Goal: Information Seeking & Learning: Learn about a topic

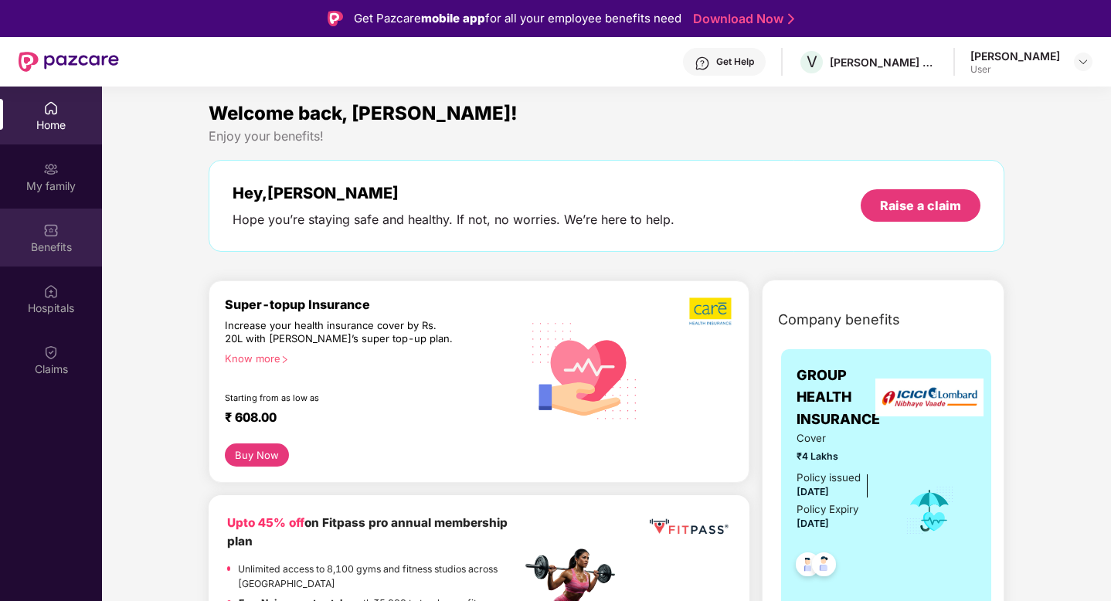
click at [49, 243] on div "Benefits" at bounding box center [51, 247] width 102 height 15
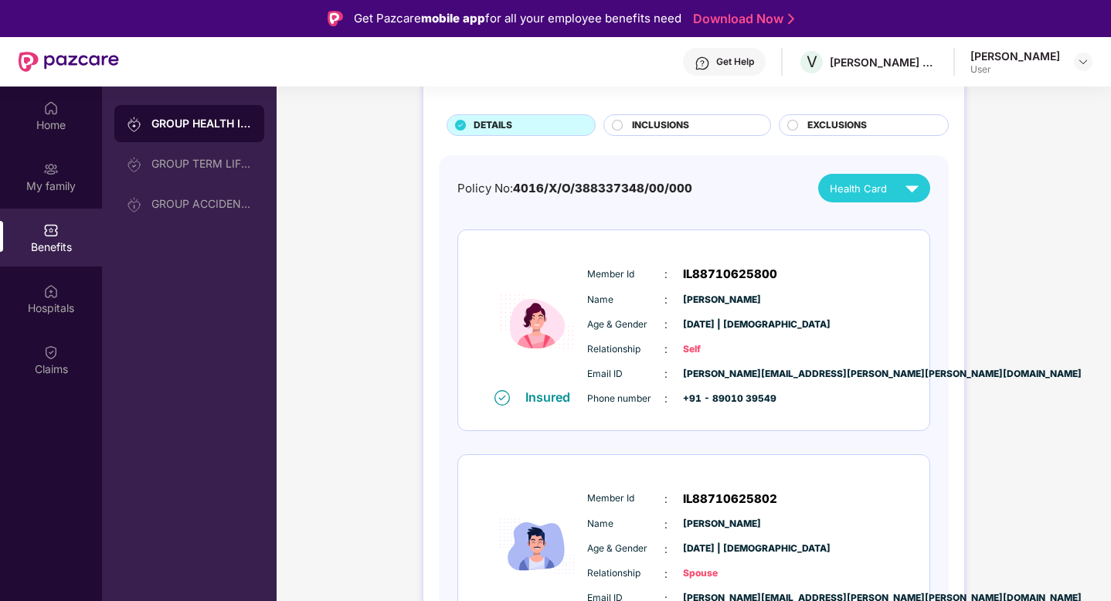
scroll to position [147, 0]
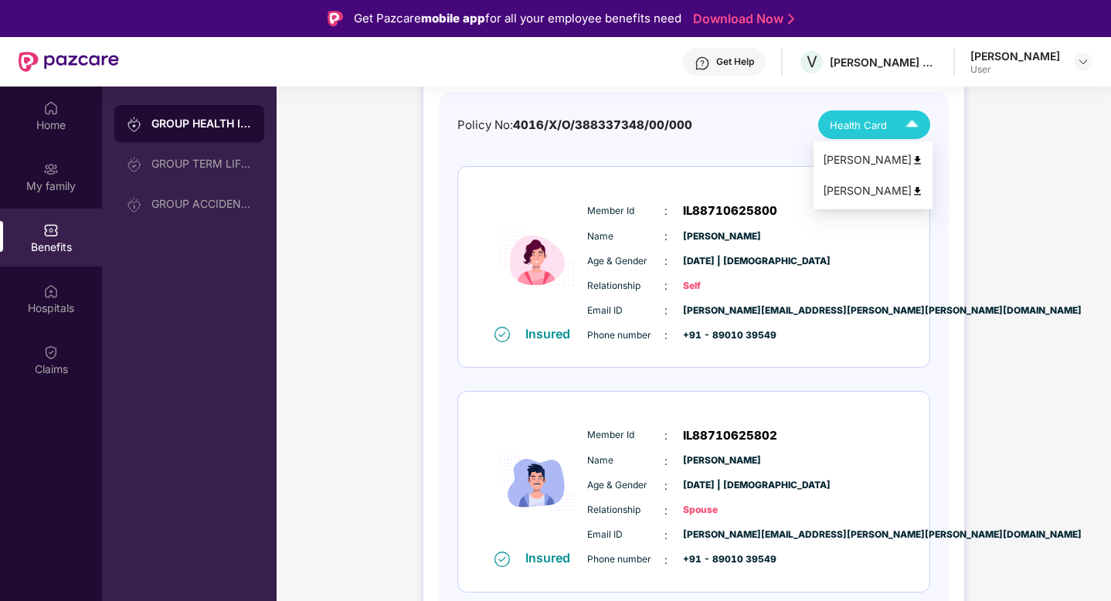
click at [867, 134] on div "Health Card" at bounding box center [878, 124] width 96 height 27
click at [389, 291] on div "GROUP HEALTH INSURANCE DETAILS INCLUSIONS EXCLUSIONS Policy No: 4016/X/O/388337…" at bounding box center [694, 317] width 835 height 741
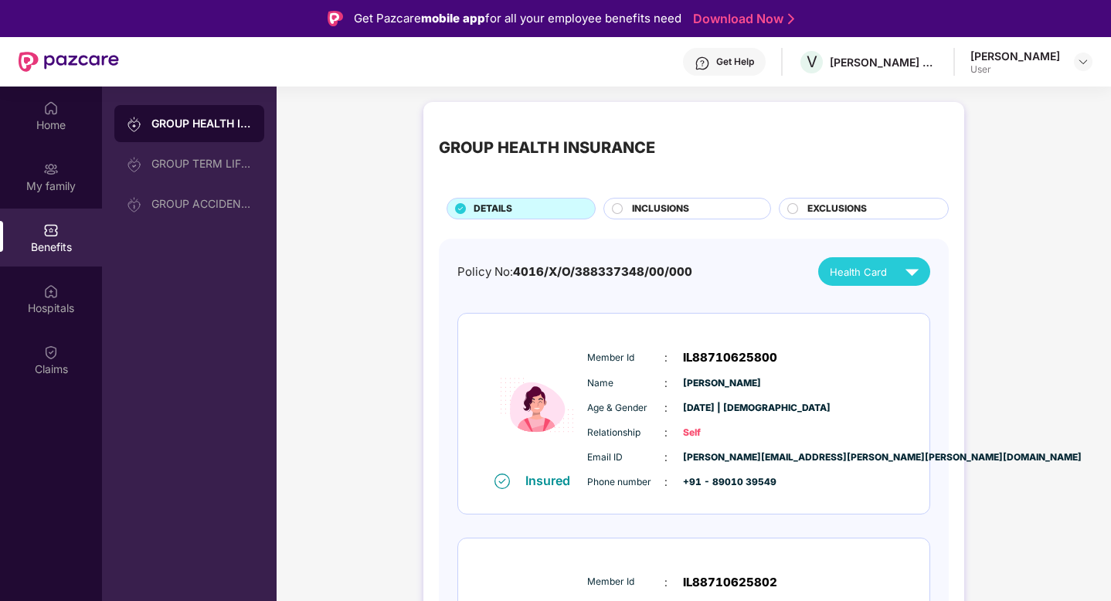
click at [664, 209] on span "INCLUSIONS" at bounding box center [660, 209] width 57 height 15
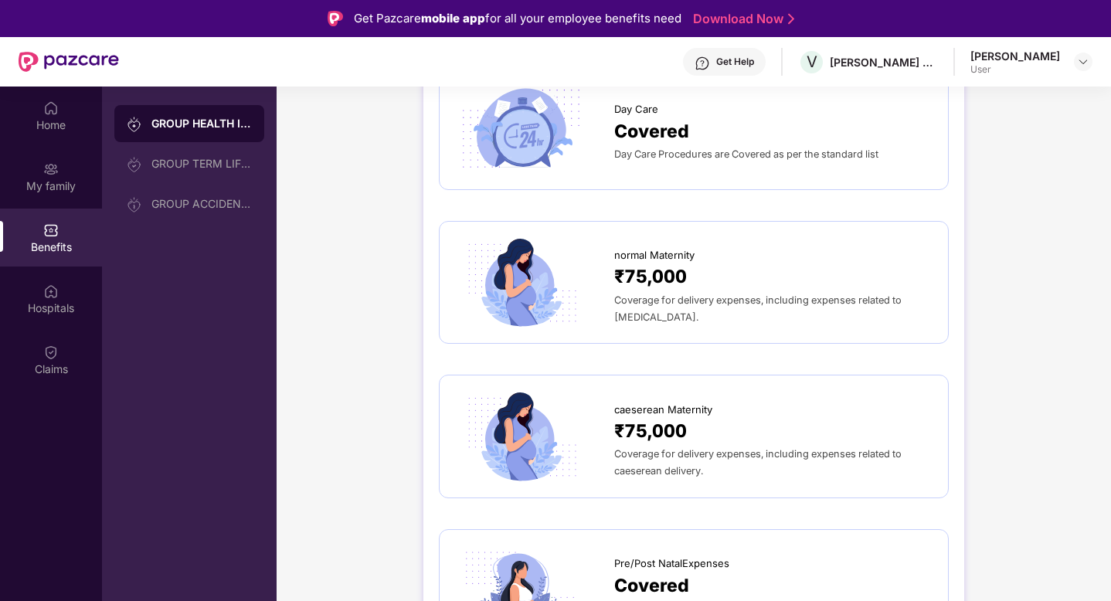
scroll to position [1563, 0]
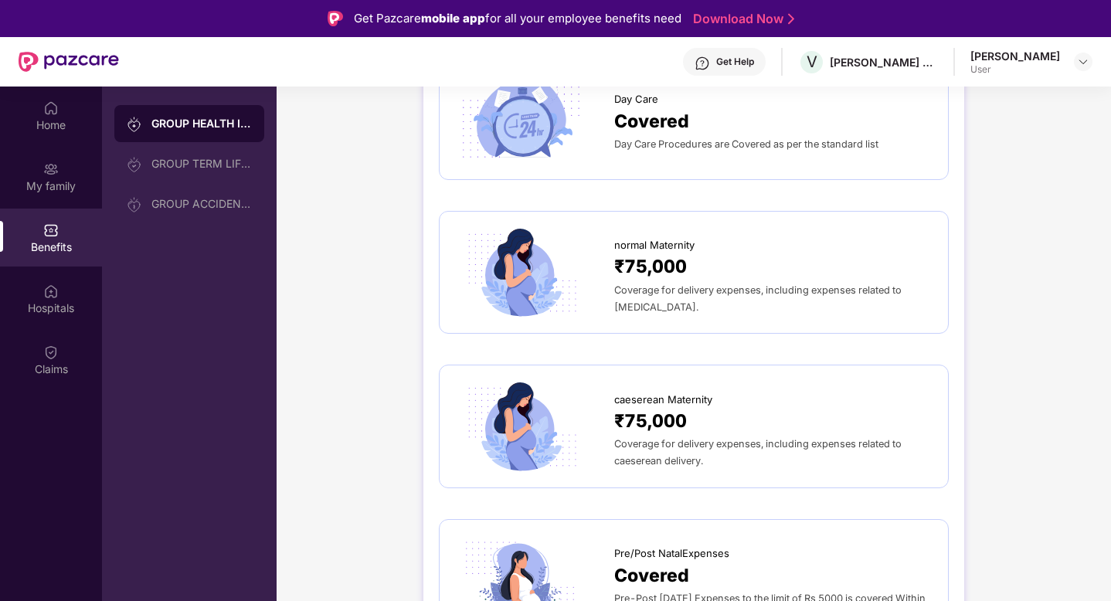
click at [629, 253] on span "₹75,000" at bounding box center [650, 267] width 73 height 28
click at [718, 281] on div "Coverage for delivery expenses, including expenses related to [MEDICAL_DATA]." at bounding box center [773, 298] width 318 height 34
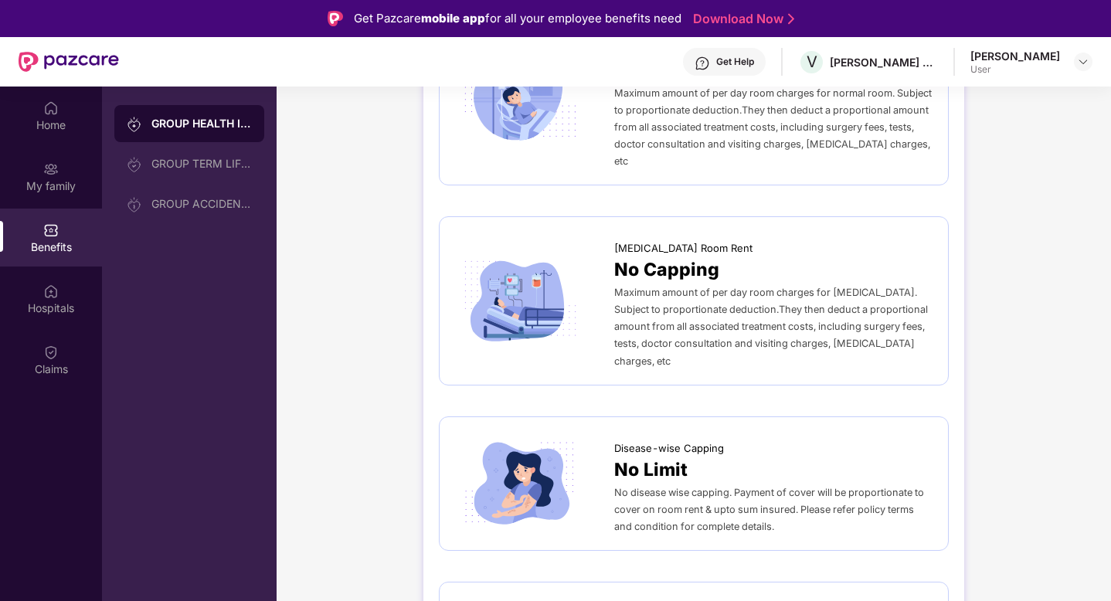
scroll to position [0, 0]
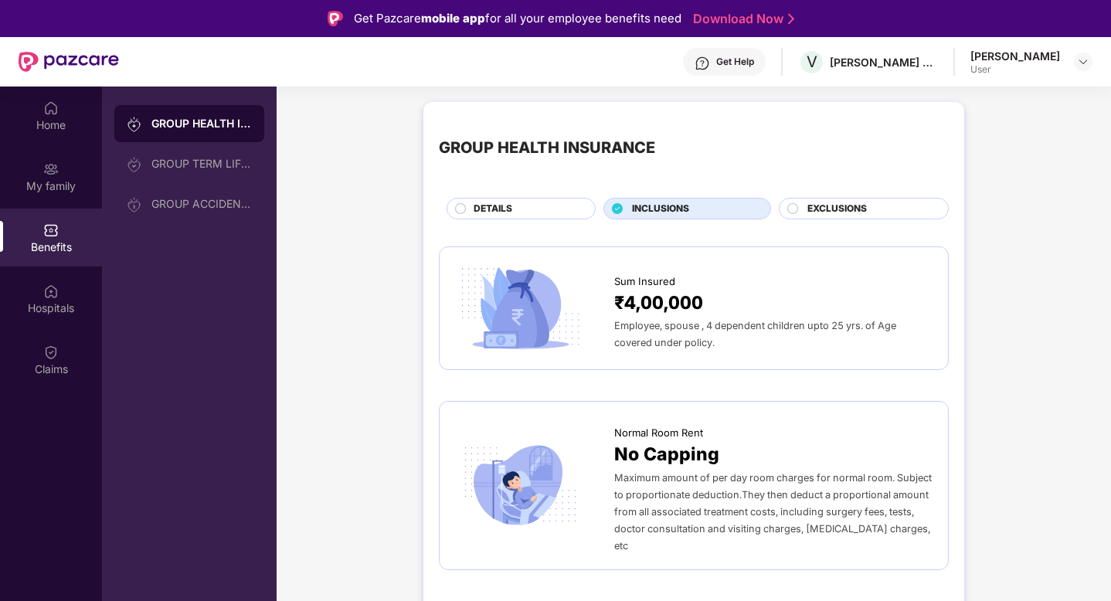
click at [821, 206] on span "EXCLUSIONS" at bounding box center [838, 209] width 60 height 15
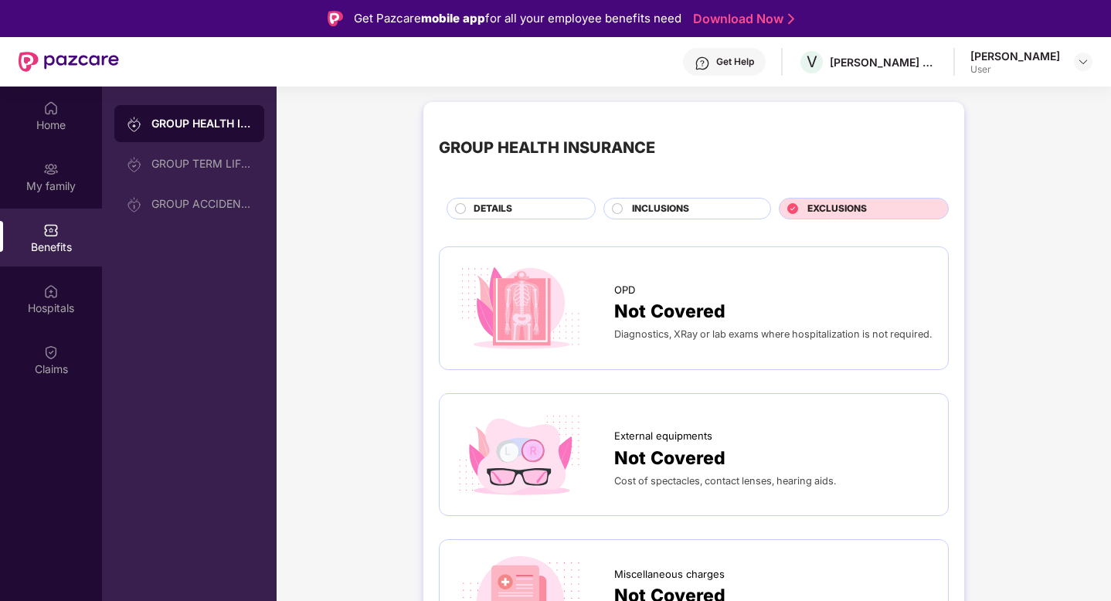
click at [821, 206] on span "EXCLUSIONS" at bounding box center [838, 209] width 60 height 15
click at [43, 182] on div "My family" at bounding box center [51, 186] width 102 height 15
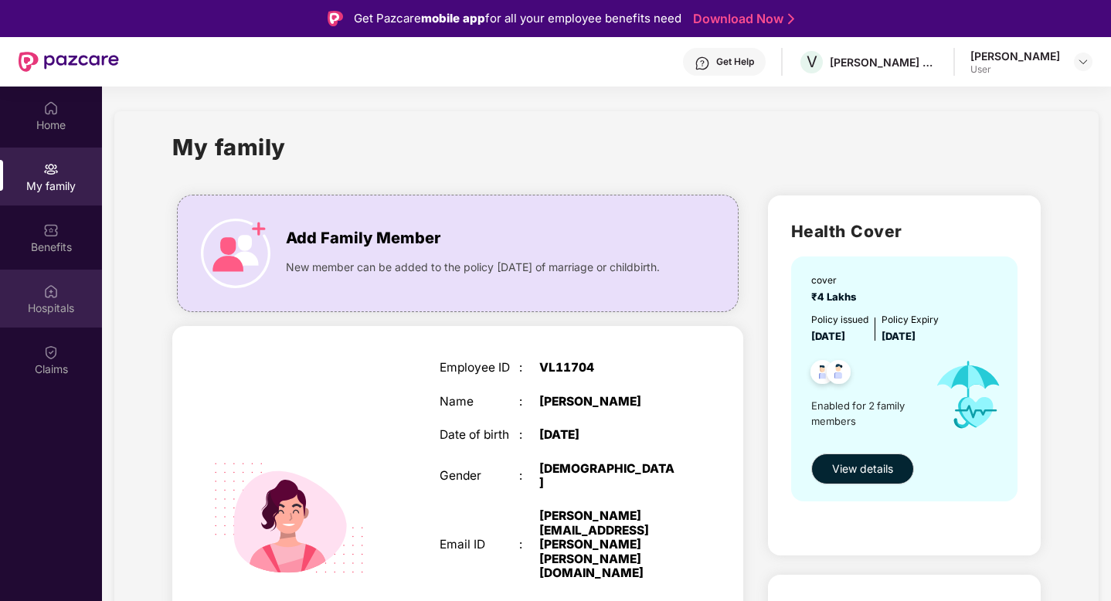
click at [53, 304] on div "Hospitals" at bounding box center [51, 308] width 102 height 15
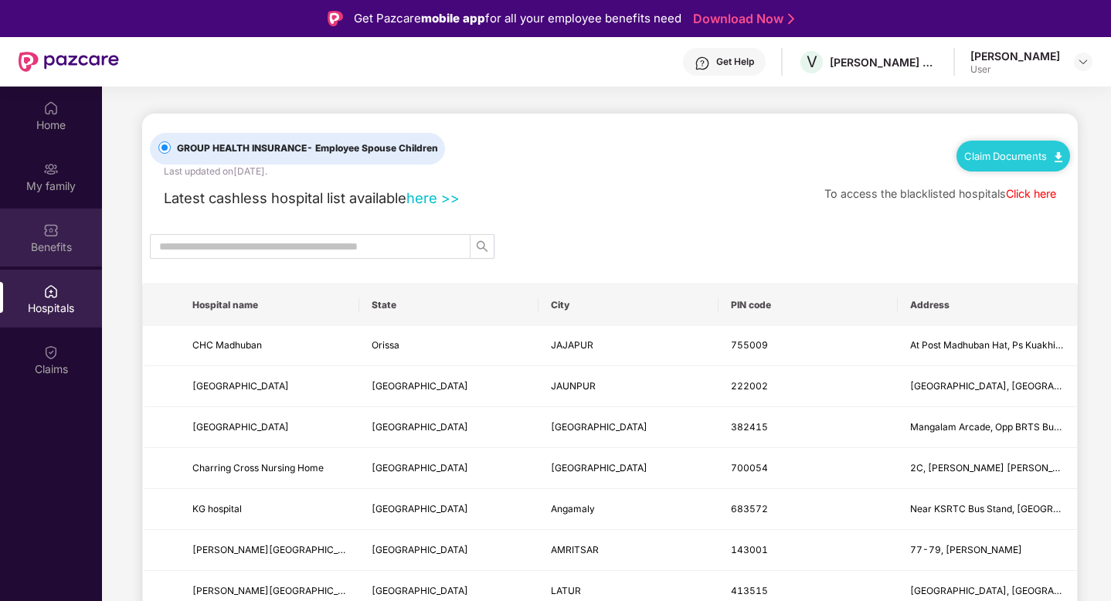
click at [61, 228] on div "Benefits" at bounding box center [51, 238] width 102 height 58
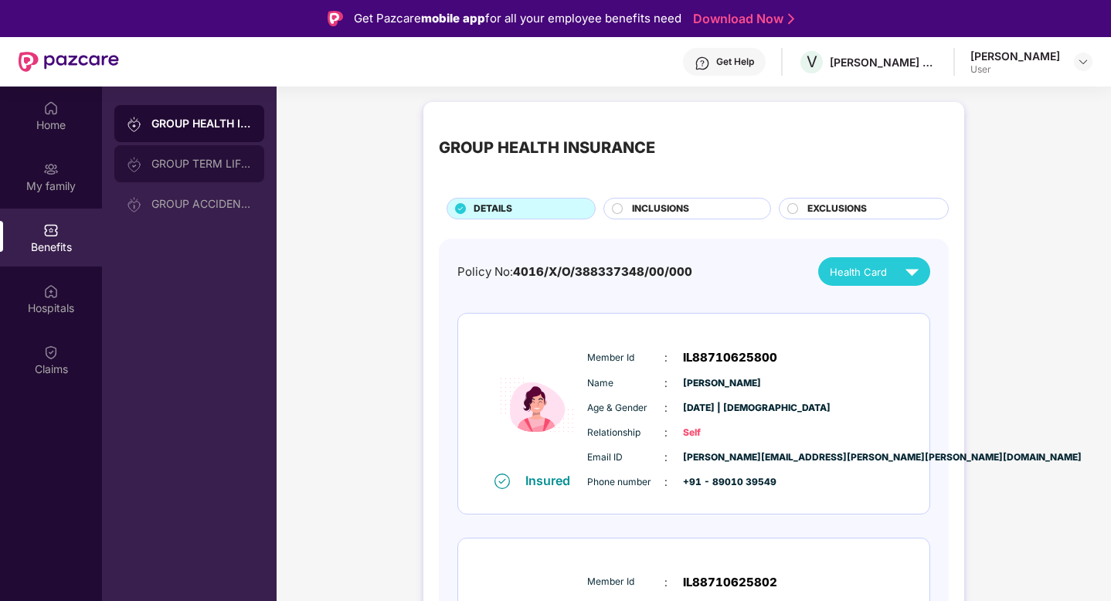
click at [184, 160] on div "GROUP TERM LIFE INSURANCE" at bounding box center [201, 164] width 100 height 12
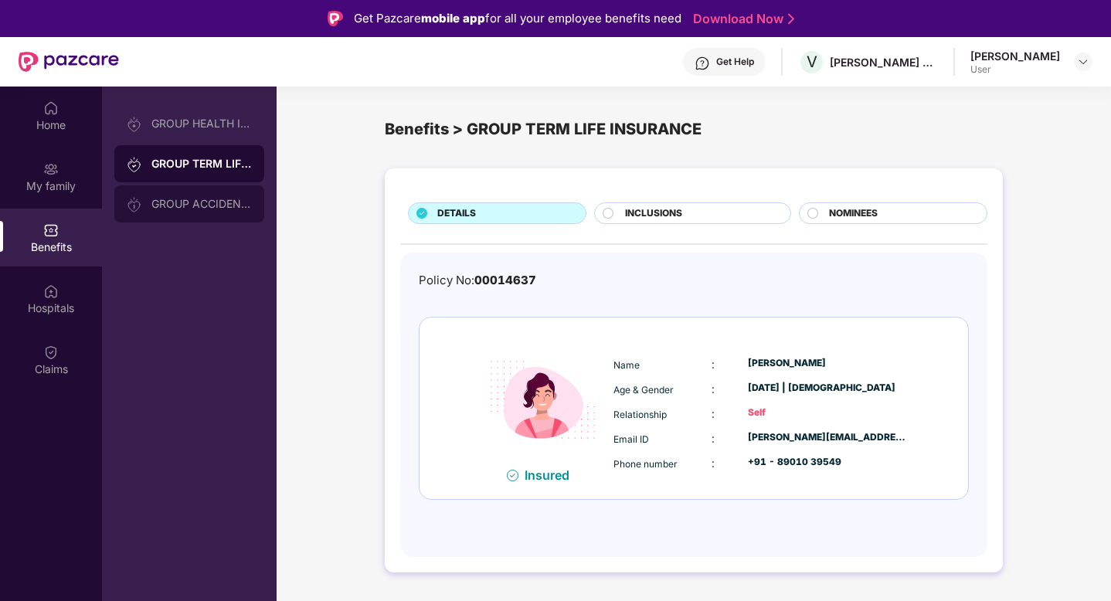
click at [183, 194] on div "GROUP ACCIDENTAL INSURANCE" at bounding box center [189, 204] width 150 height 37
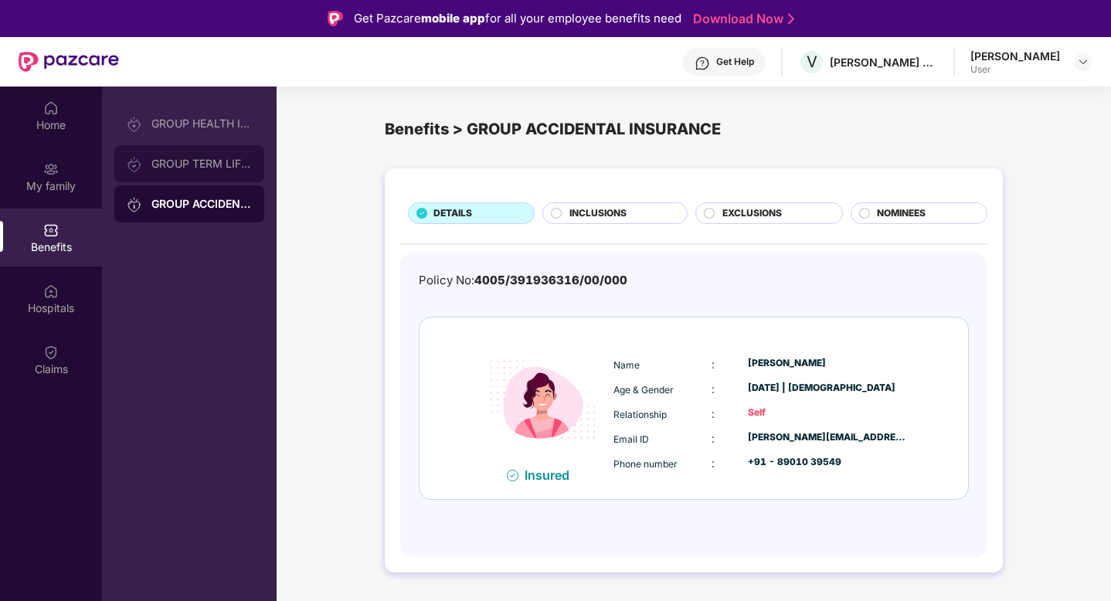
click at [218, 156] on div "GROUP TERM LIFE INSURANCE" at bounding box center [189, 163] width 150 height 37
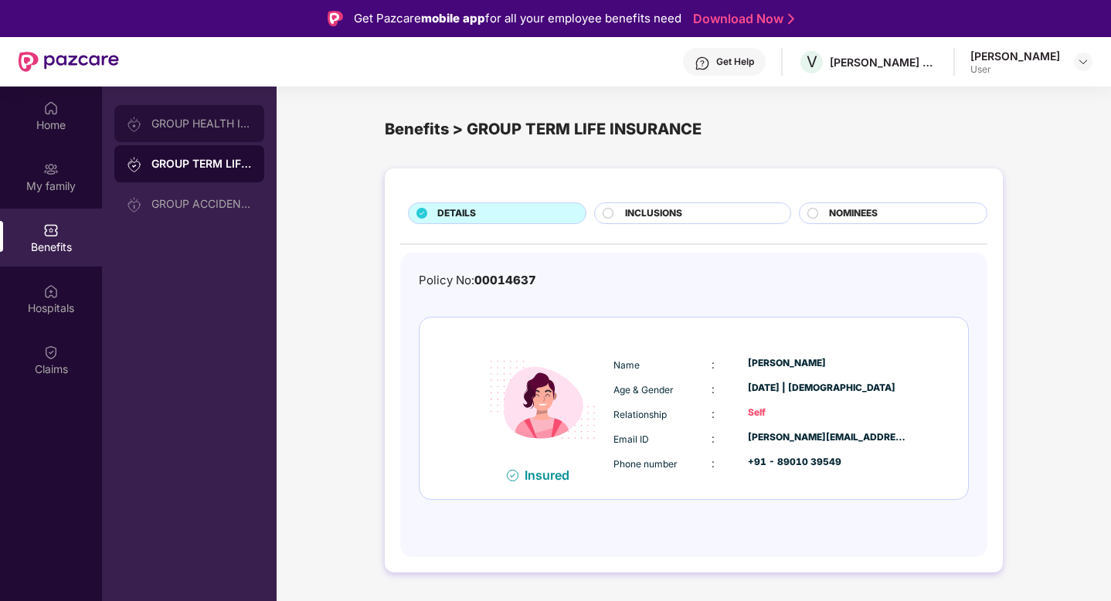
click at [213, 121] on div "GROUP HEALTH INSURANCE" at bounding box center [201, 123] width 100 height 12
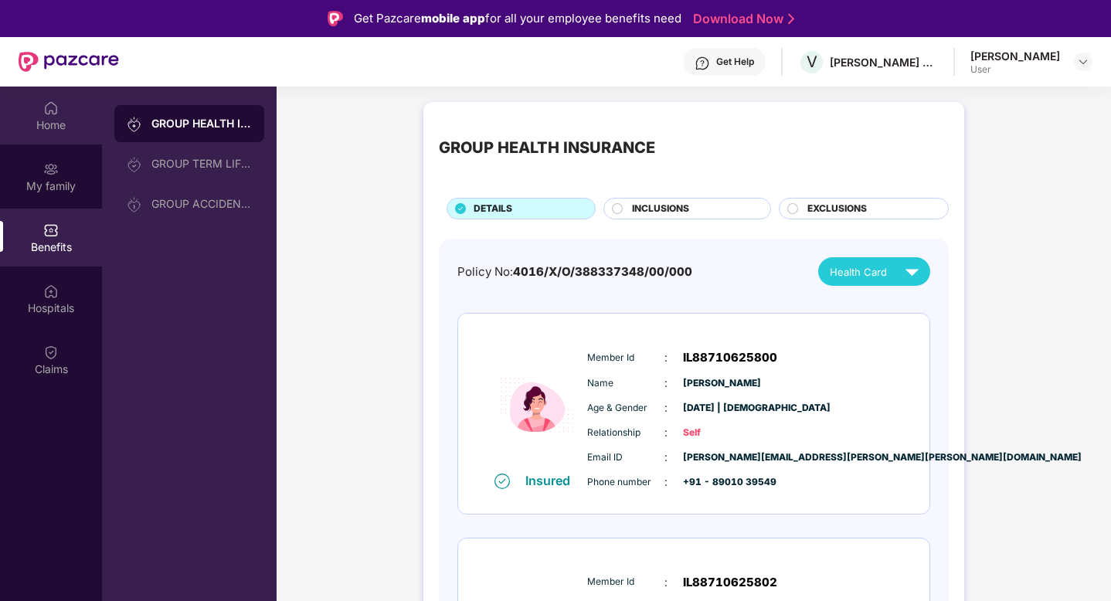
click at [51, 119] on div "Home" at bounding box center [51, 124] width 102 height 15
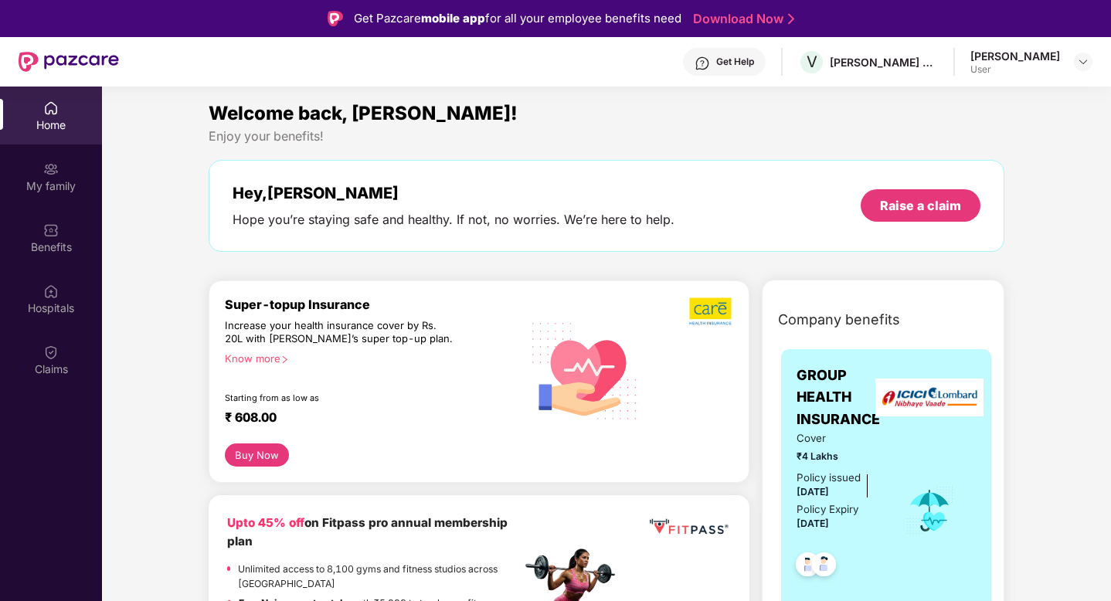
click at [61, 113] on div "Home" at bounding box center [51, 116] width 102 height 58
